Goal: Use online tool/utility: Utilize a website feature to perform a specific function

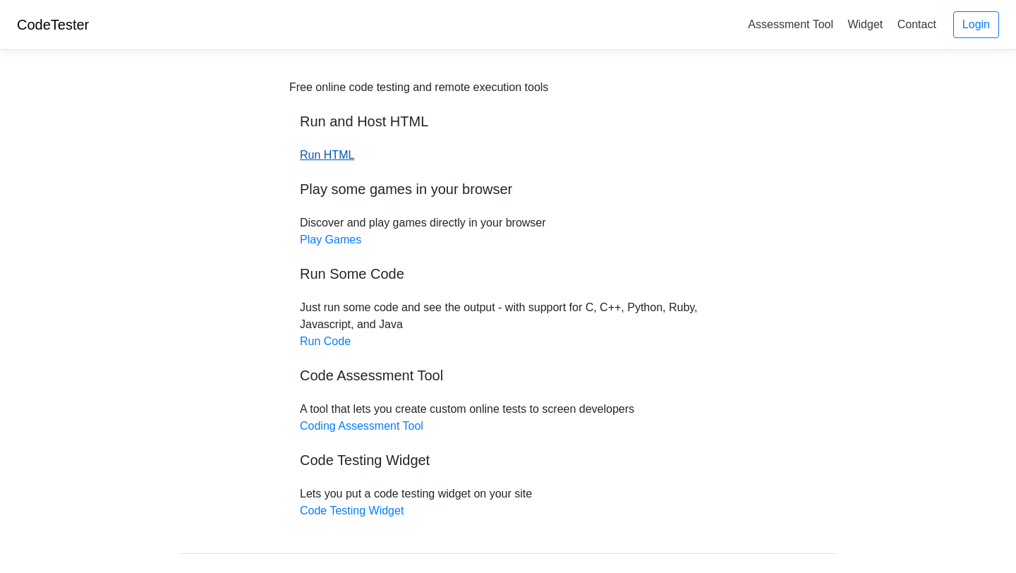
click at [346, 155] on link "Run HTML" at bounding box center [327, 155] width 54 height 12
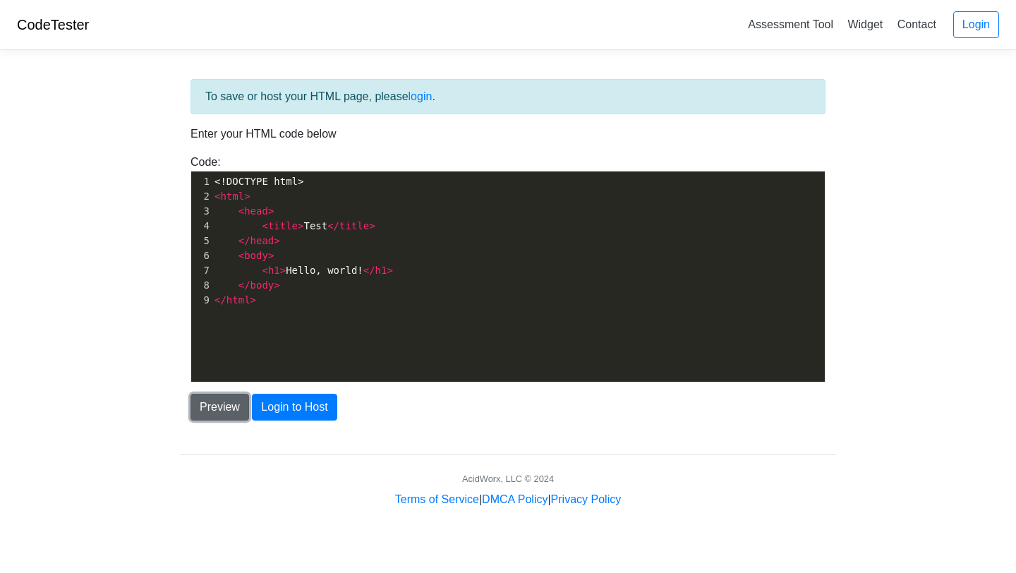
click at [216, 407] on button "Preview" at bounding box center [219, 407] width 59 height 27
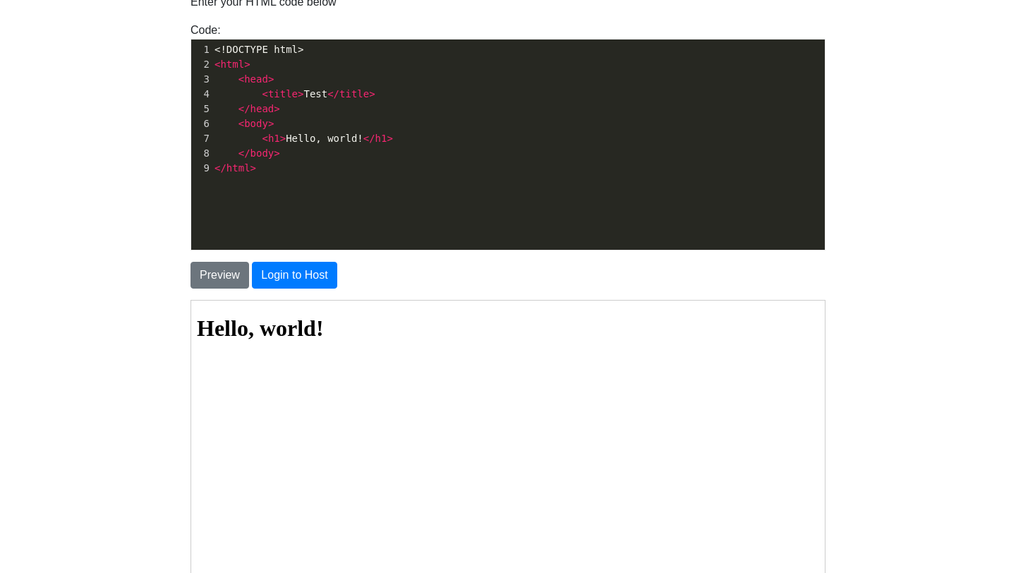
scroll to position [5, 0]
click at [319, 135] on span "< h1 > Hello, world! </ h1 >" at bounding box center [303, 138] width 178 height 11
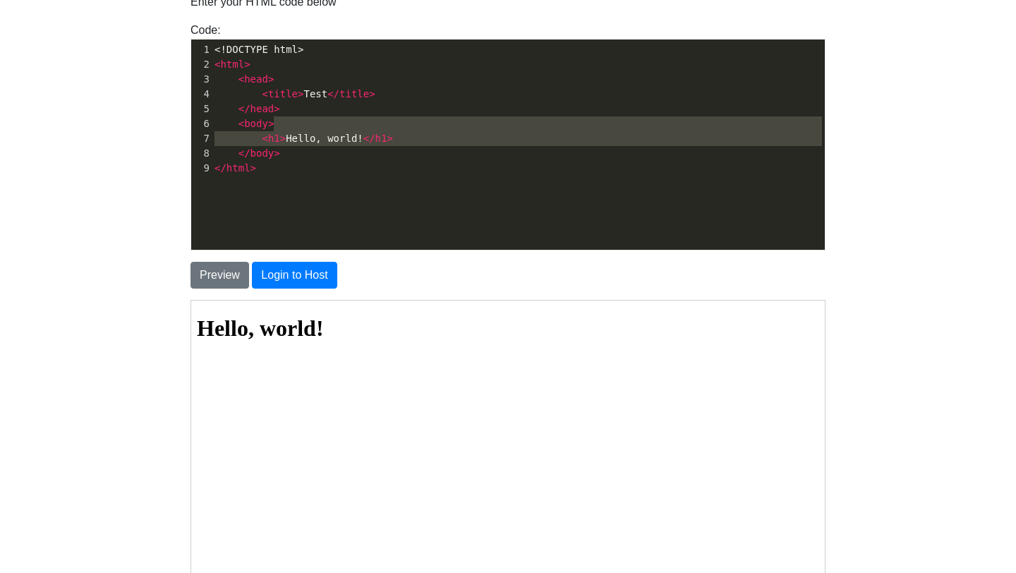
type textarea "<h1>Hello, world!</h1> </body> </html>"
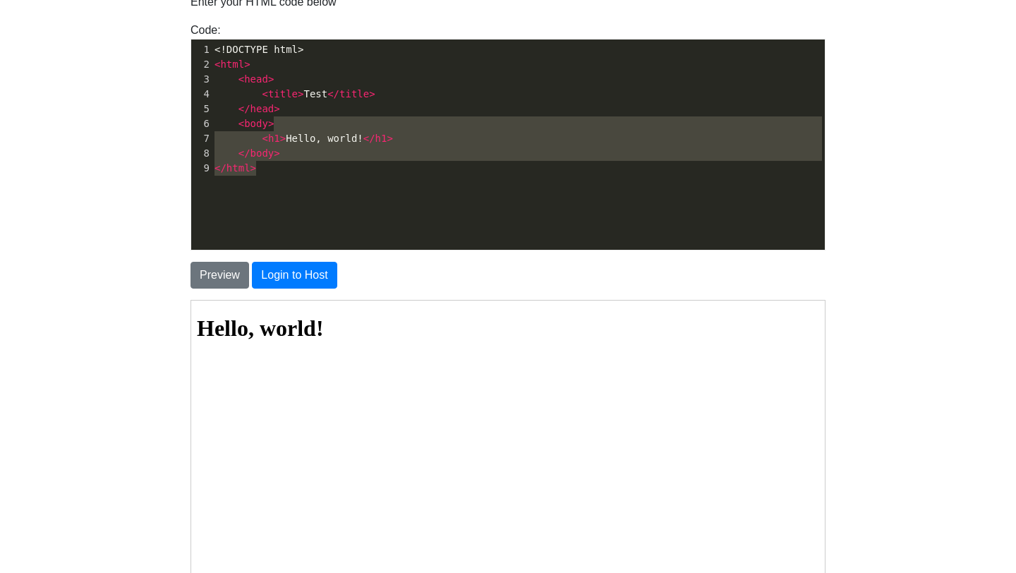
drag, startPoint x: 369, startPoint y: 130, endPoint x: 209, endPoint y: 194, distance: 172.5
click at [209, 194] on div "x 1 <!DOCTYPE html> 2 < html > 3 < head > 4 < title > Test </ title > 5 </ head…" at bounding box center [518, 155] width 655 height 231
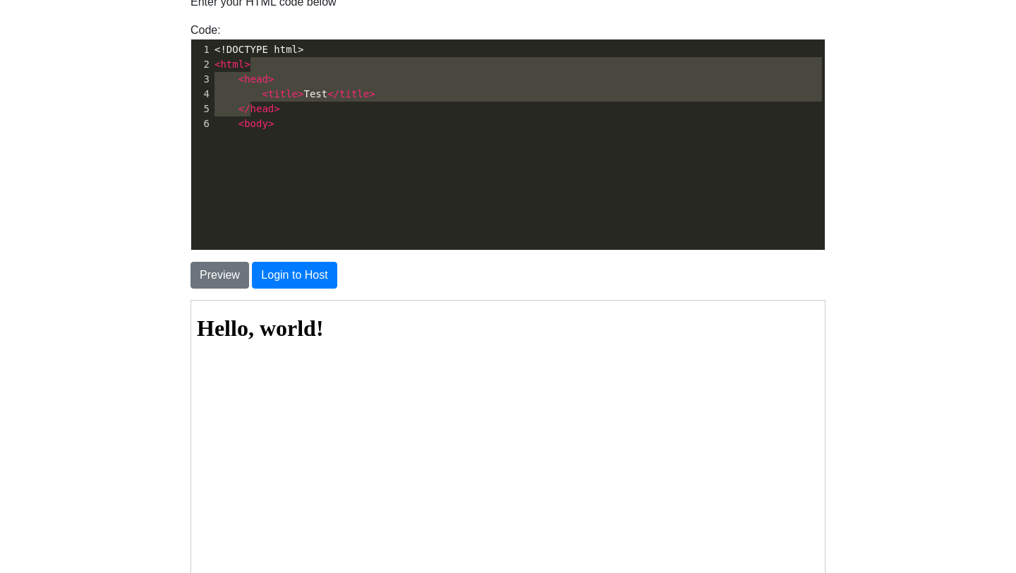
type textarea "<head> <title>Test</title> </head> <body>"
drag, startPoint x: 385, startPoint y: 63, endPoint x: 248, endPoint y: 138, distance: 156.0
click at [248, 138] on div "x 1 <!DOCTYPE html> 2 < html > 3 < head > 4 < title > Test </ title > 5 </ head…" at bounding box center [518, 155] width 655 height 231
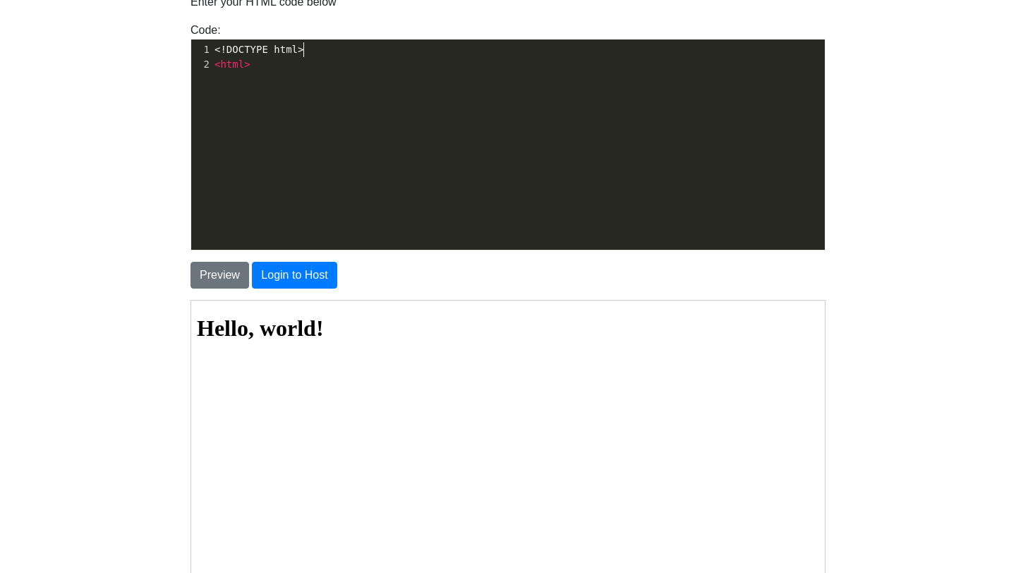
type textarea "OCTYPE html>"
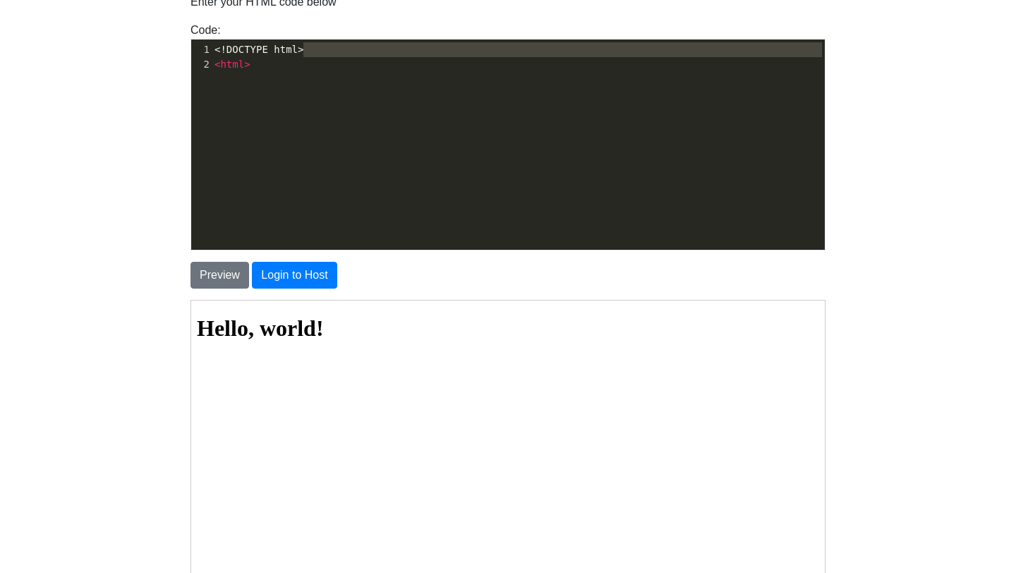
drag, startPoint x: 314, startPoint y: 45, endPoint x: 169, endPoint y: 71, distance: 147.5
click at [169, 71] on div "To save or host your HTML page, please login . Enter your HTML code below Code:…" at bounding box center [507, 301] width 677 height 745
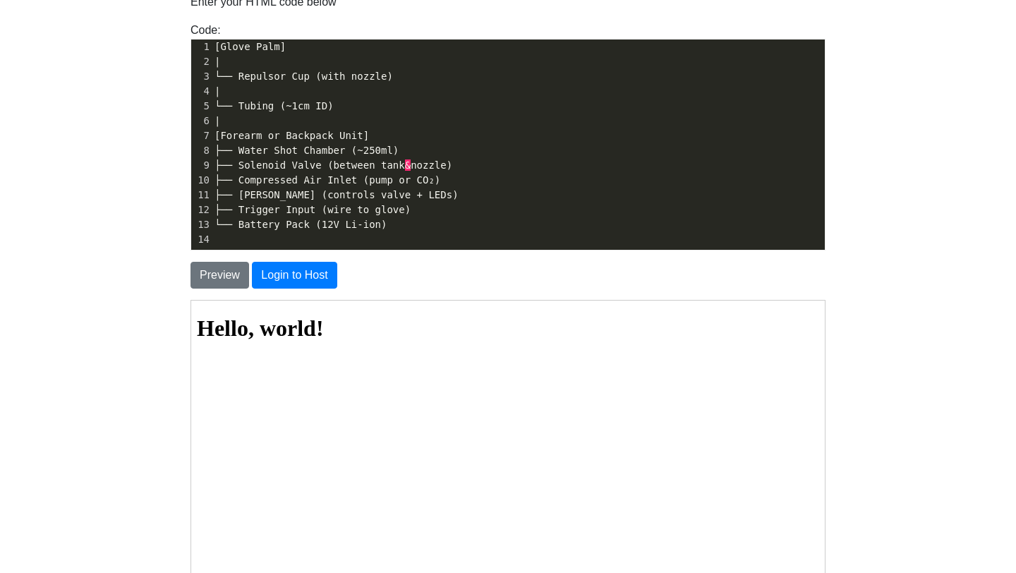
scroll to position [3, 0]
click at [290, 284] on button "Login to Host" at bounding box center [294, 275] width 85 height 27
click at [210, 256] on div "Preview Login to Host" at bounding box center [508, 269] width 656 height 38
click at [215, 291] on div "To save or host your HTML page, please login . Enter your HTML code below Code:…" at bounding box center [508, 267] width 656 height 640
click at [218, 269] on button "Preview" at bounding box center [219, 275] width 59 height 27
